Goal: Share content

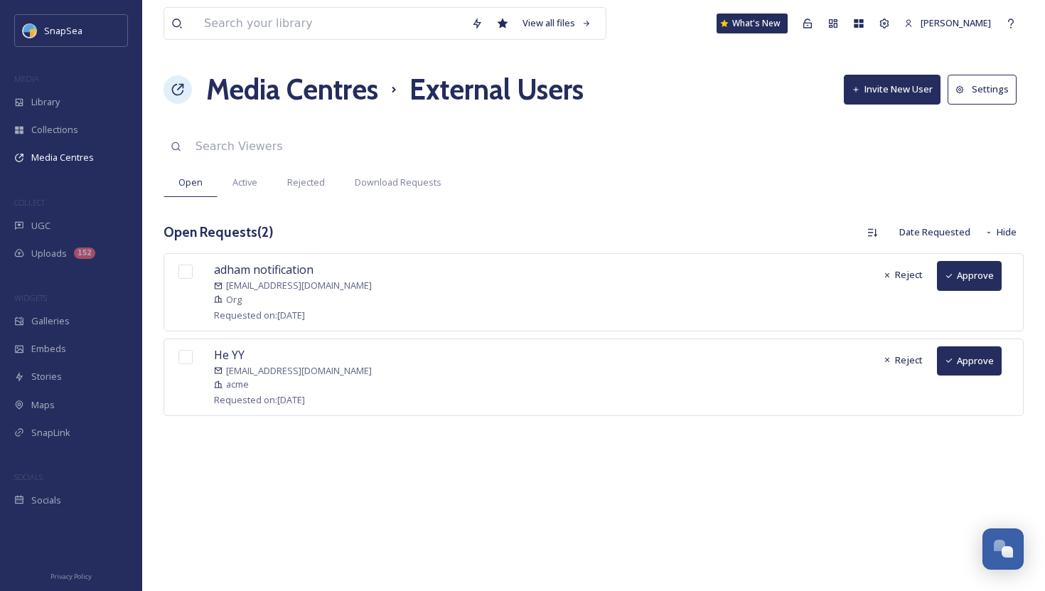
click at [314, 92] on h1 "Media Centres" at bounding box center [292, 89] width 172 height 43
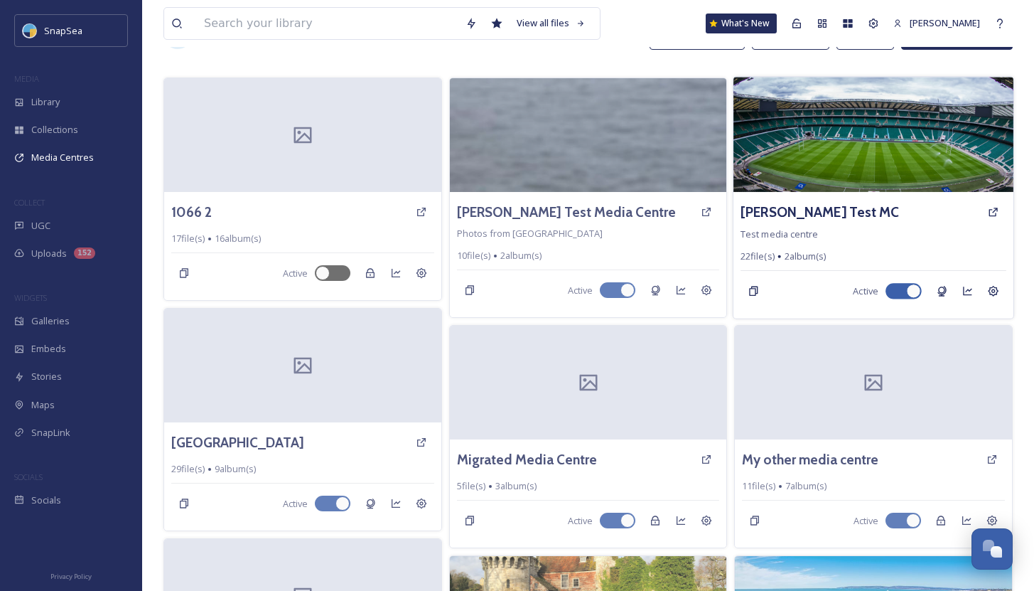
scroll to position [53, 0]
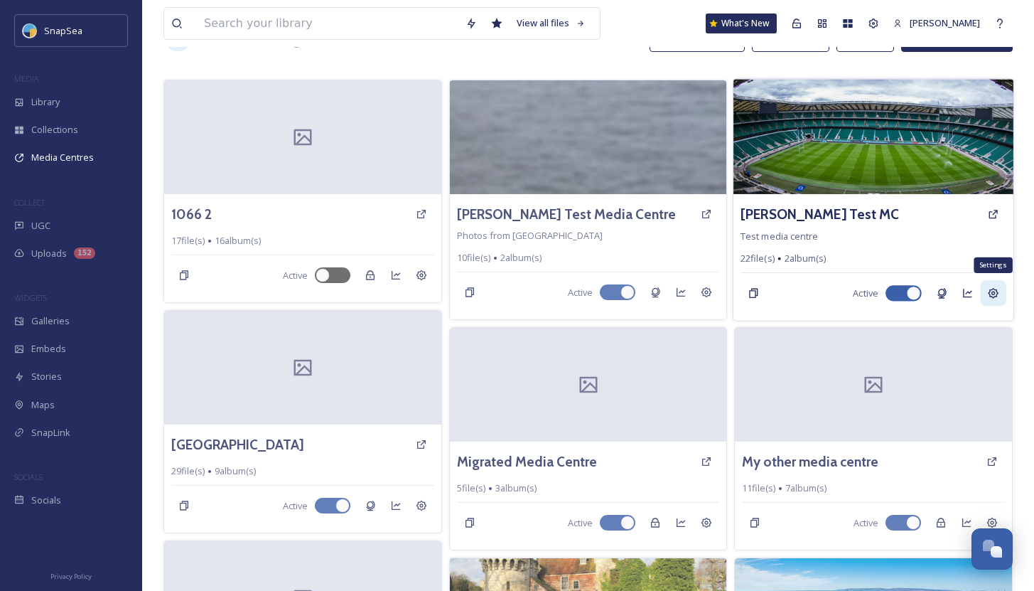
click at [994, 289] on icon at bounding box center [993, 293] width 11 height 11
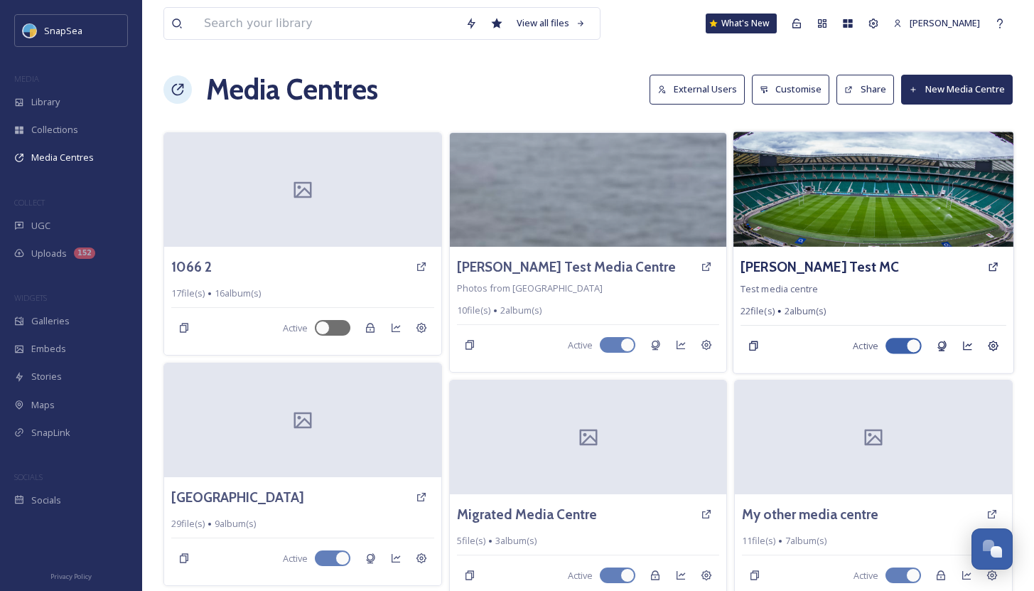
click at [822, 252] on div "[PERSON_NAME] Test MC Test media centre 22 file(s) 2 album(s) Active" at bounding box center [874, 310] width 280 height 127
click at [804, 263] on h3 "[PERSON_NAME] Test MC" at bounding box center [820, 267] width 159 height 21
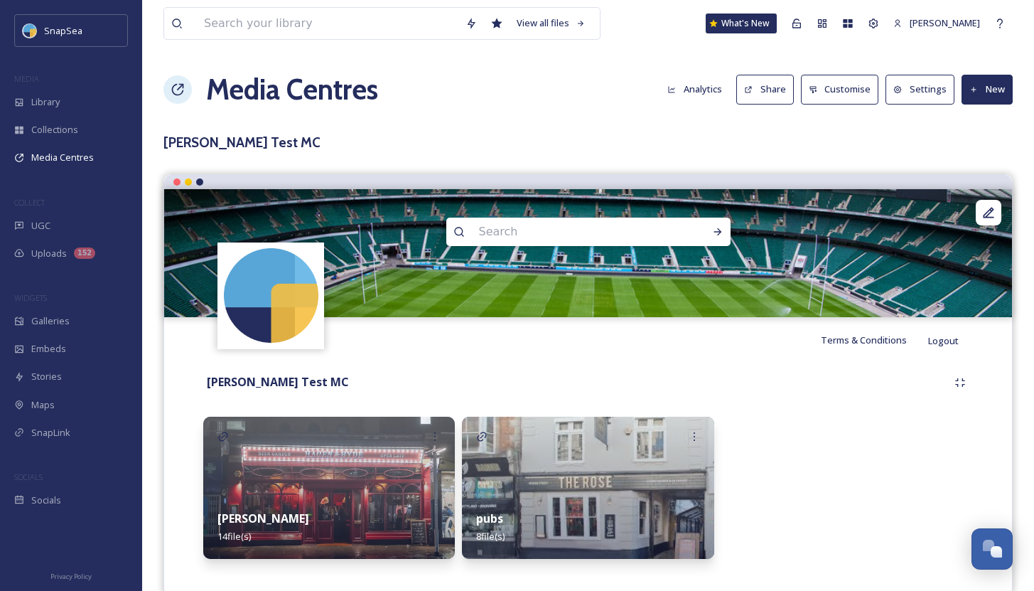
scroll to position [26, 0]
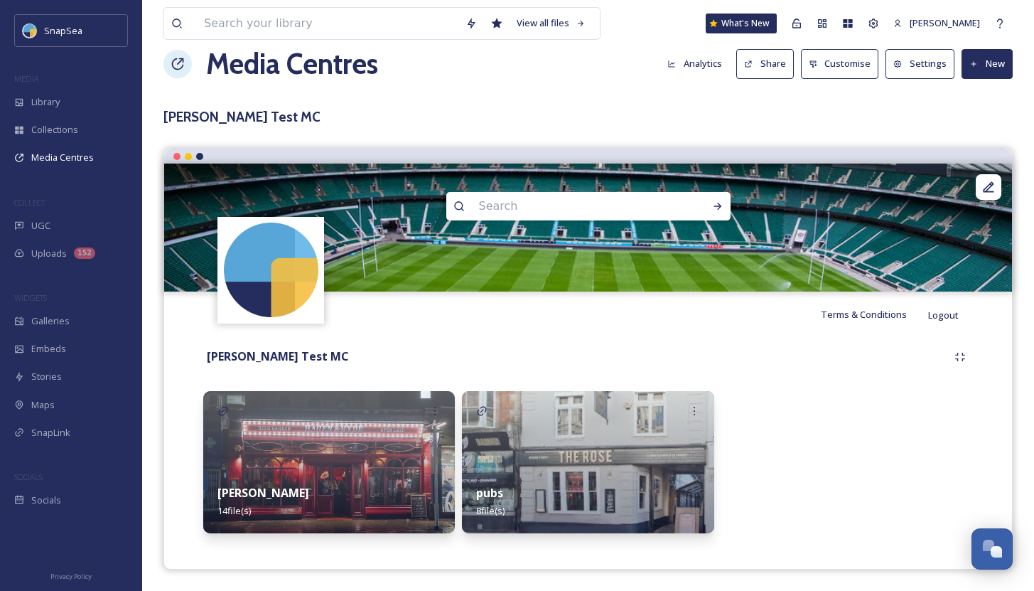
click at [925, 60] on button "Settings" at bounding box center [920, 63] width 69 height 29
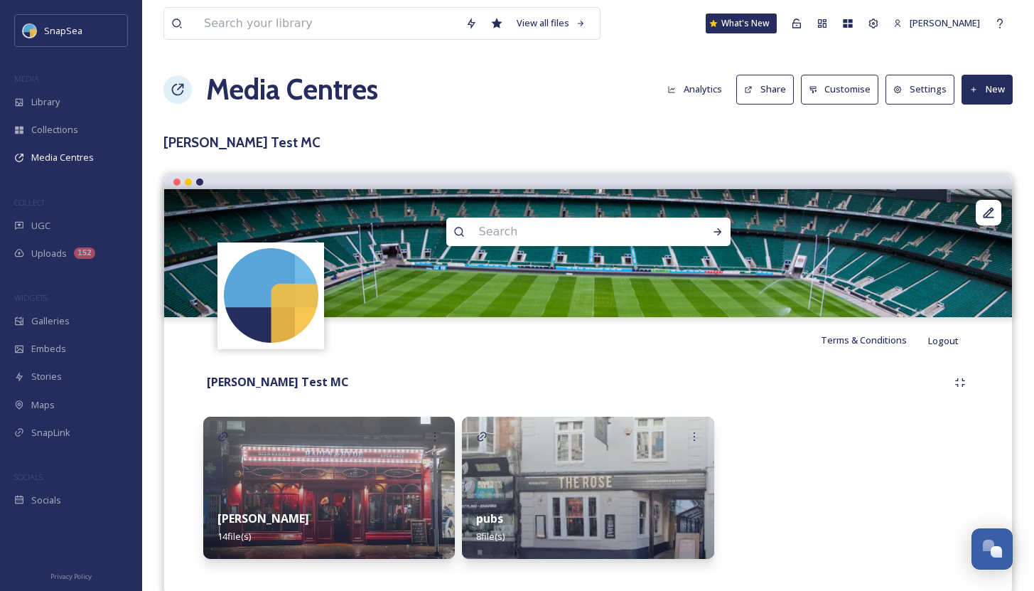
click at [758, 80] on button "Share" at bounding box center [765, 89] width 58 height 29
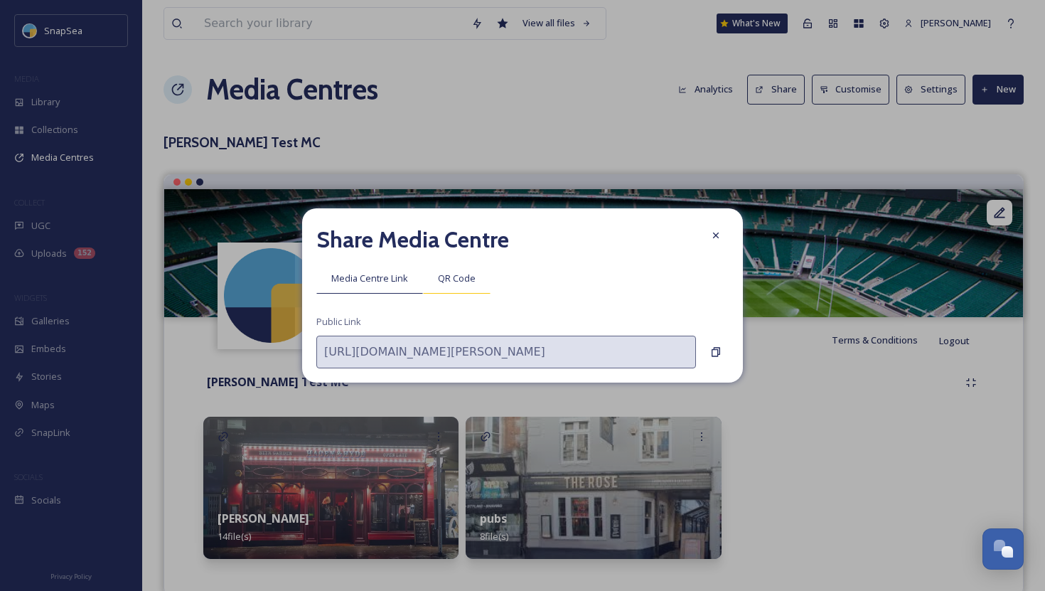
click at [457, 268] on div "QR Code" at bounding box center [457, 278] width 68 height 29
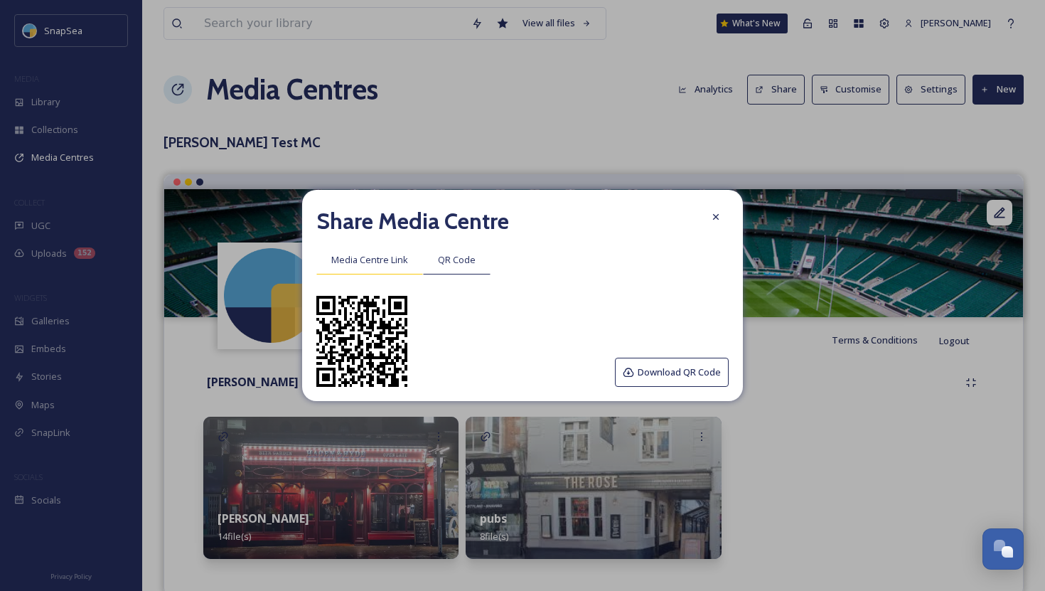
click at [371, 254] on span "Media Centre Link" at bounding box center [369, 260] width 77 height 14
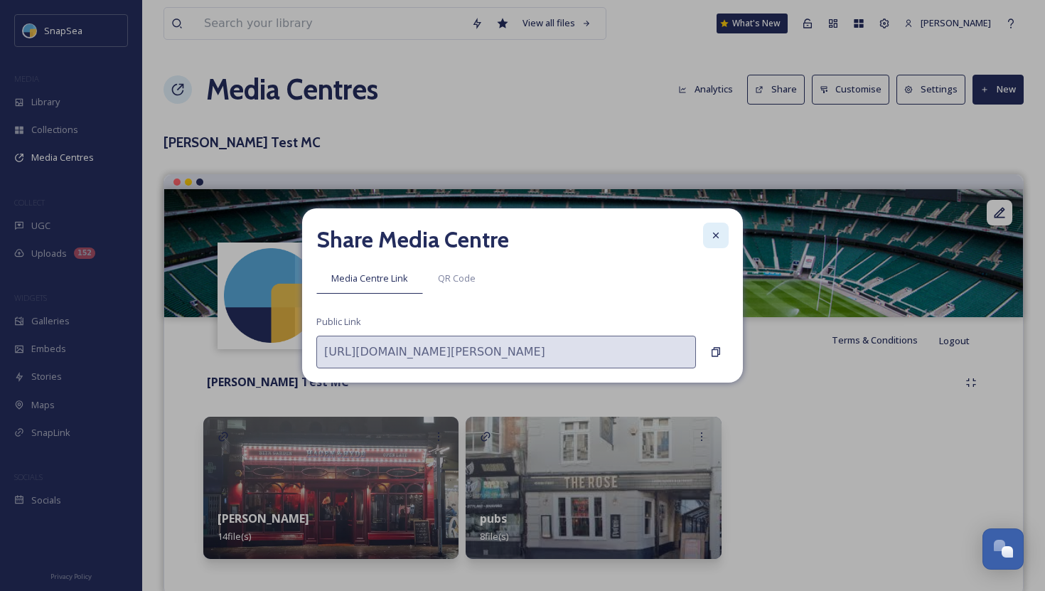
click at [722, 232] on div at bounding box center [716, 235] width 26 height 26
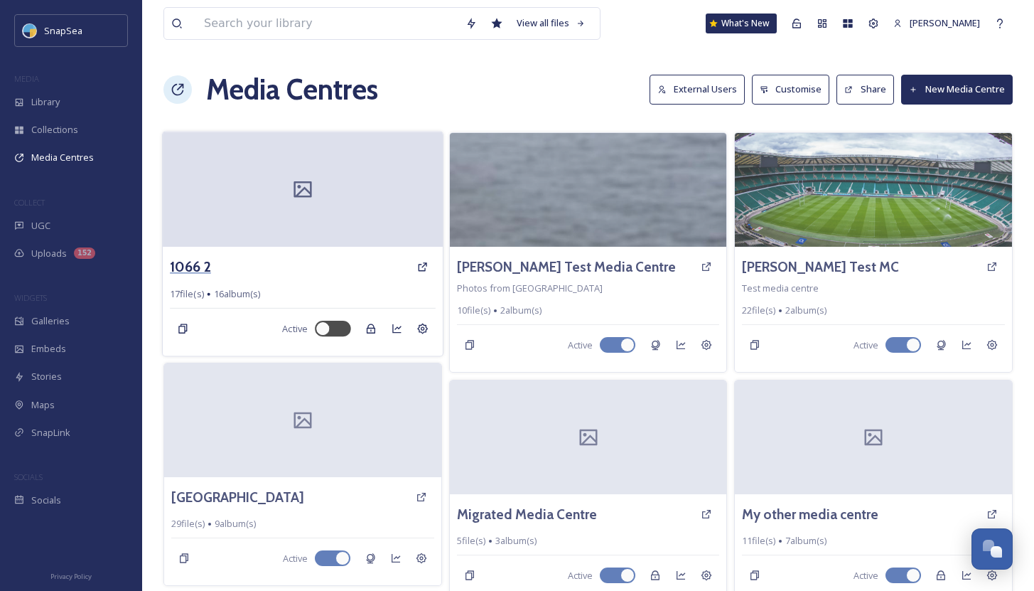
click at [187, 263] on h3 "1066 2" at bounding box center [190, 267] width 41 height 21
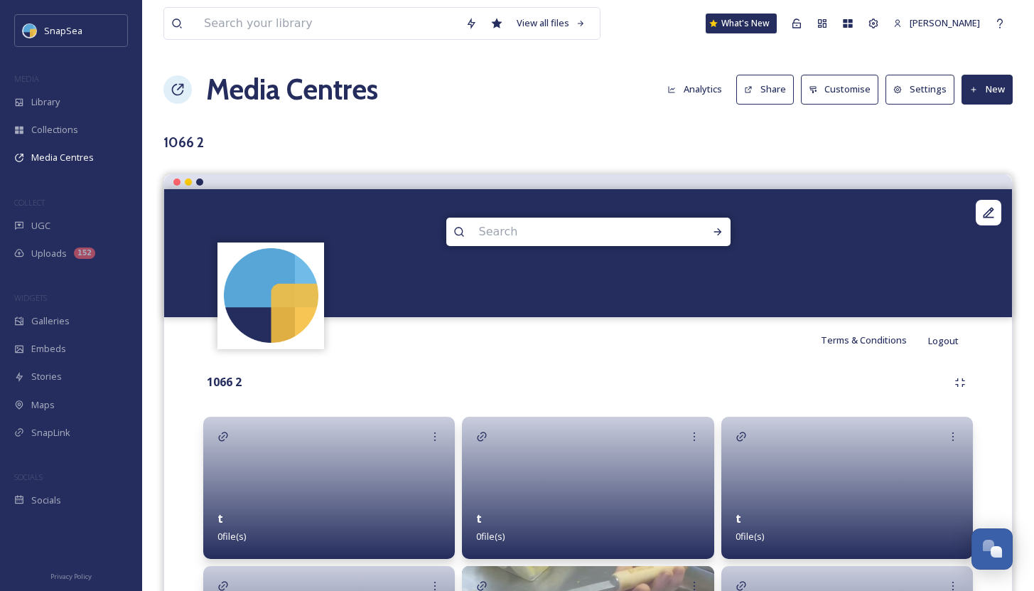
click at [773, 93] on button "Share" at bounding box center [765, 89] width 58 height 29
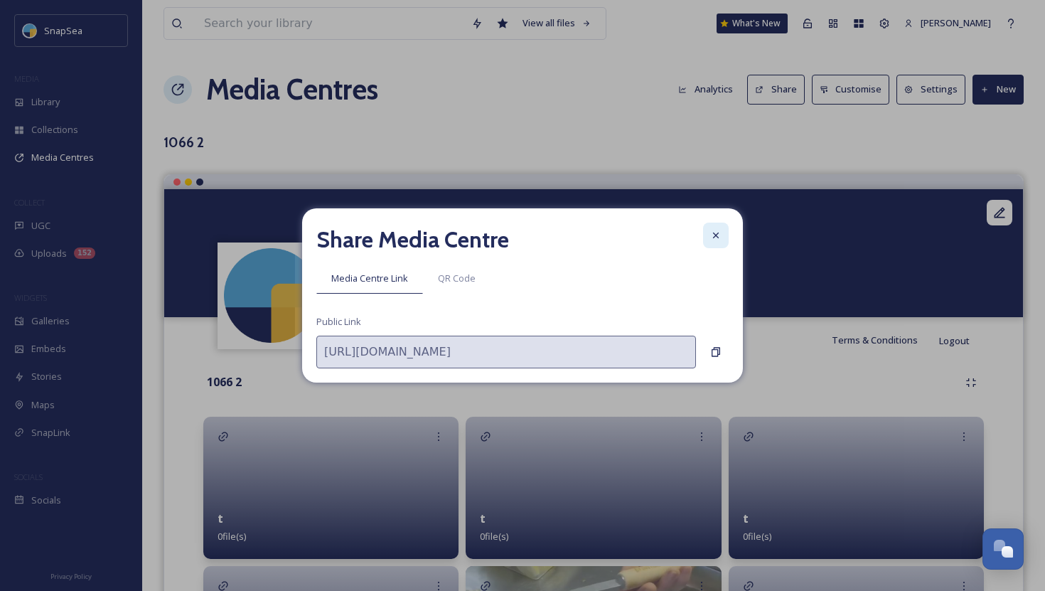
click at [719, 232] on icon at bounding box center [715, 235] width 11 height 11
